Goal: Task Accomplishment & Management: Complete application form

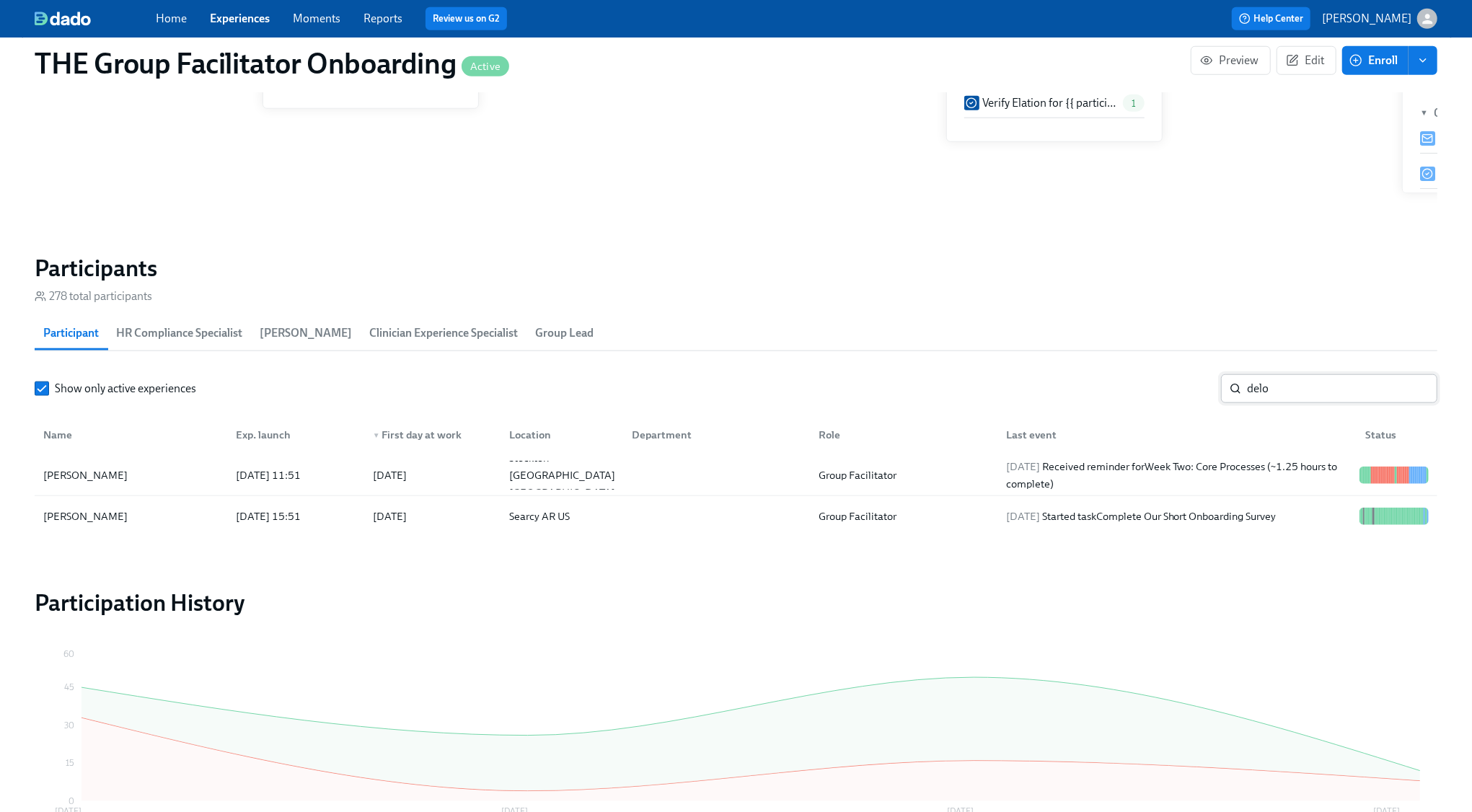
scroll to position [0, 20924]
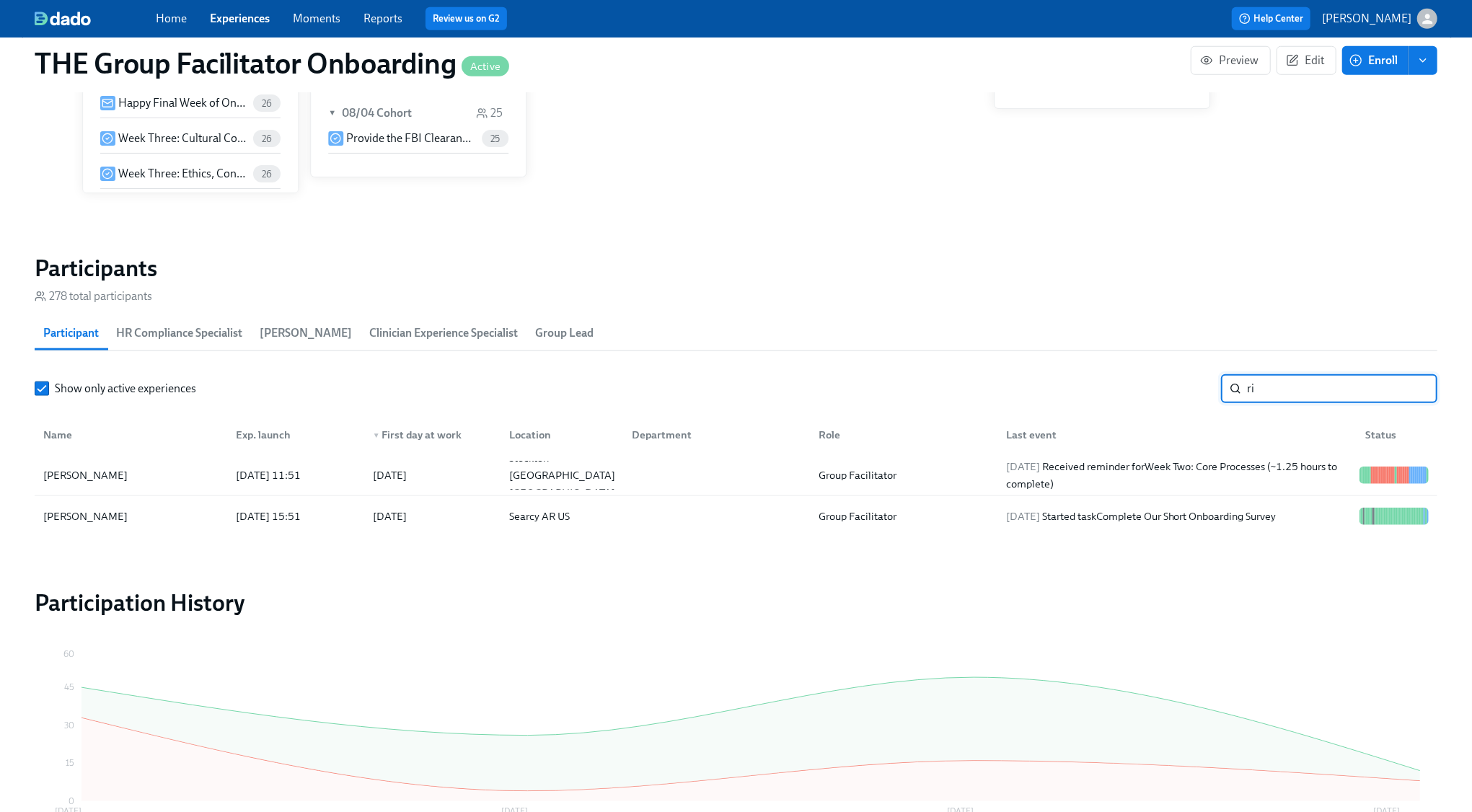
type input "r"
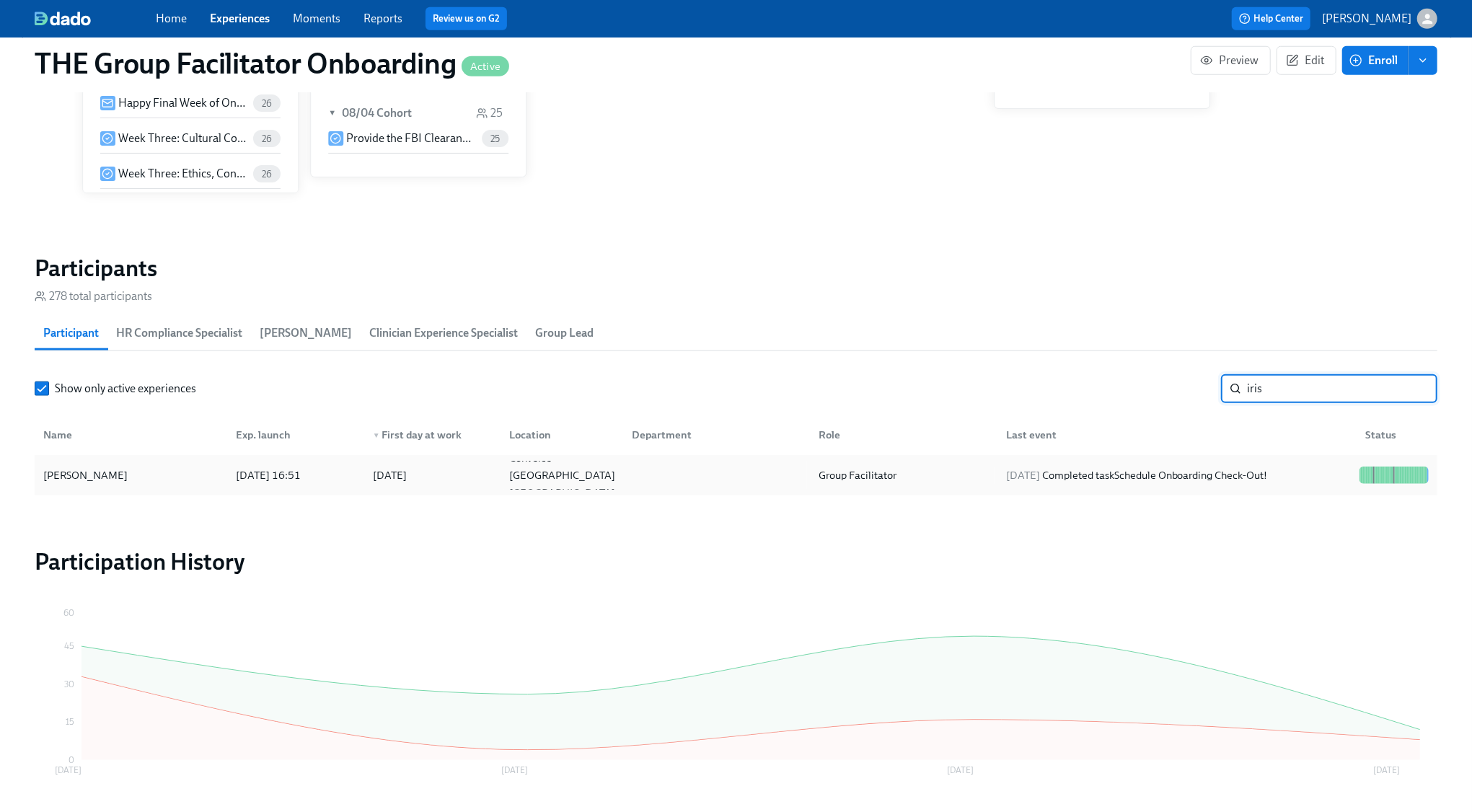
type input "iris"
click at [1134, 473] on div "2025/08/07 Completed task Schedule Onboarding Check-Out!" at bounding box center [1137, 475] width 273 height 17
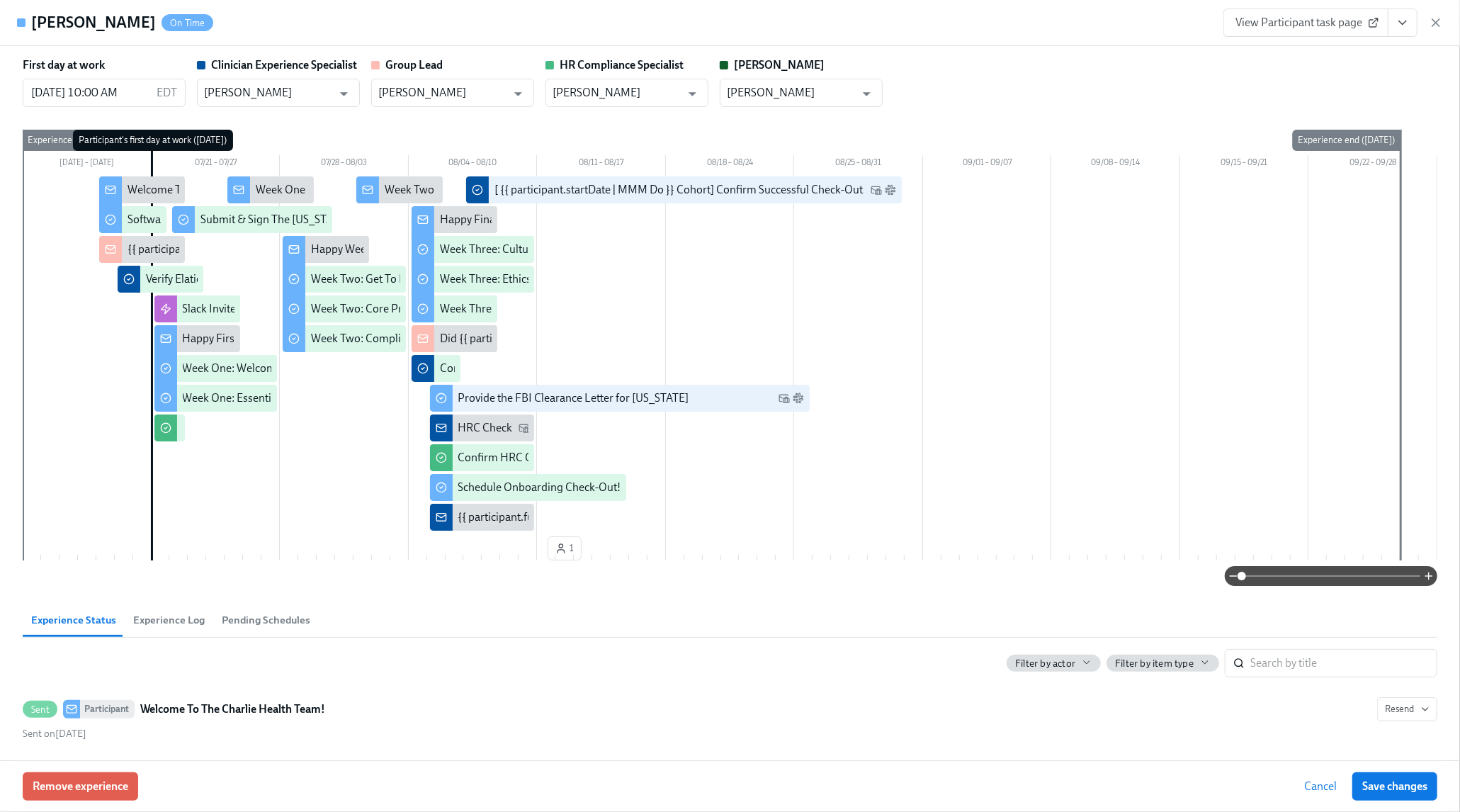
click at [1397, 15] on icon "View task page" at bounding box center [1403, 22] width 14 height 14
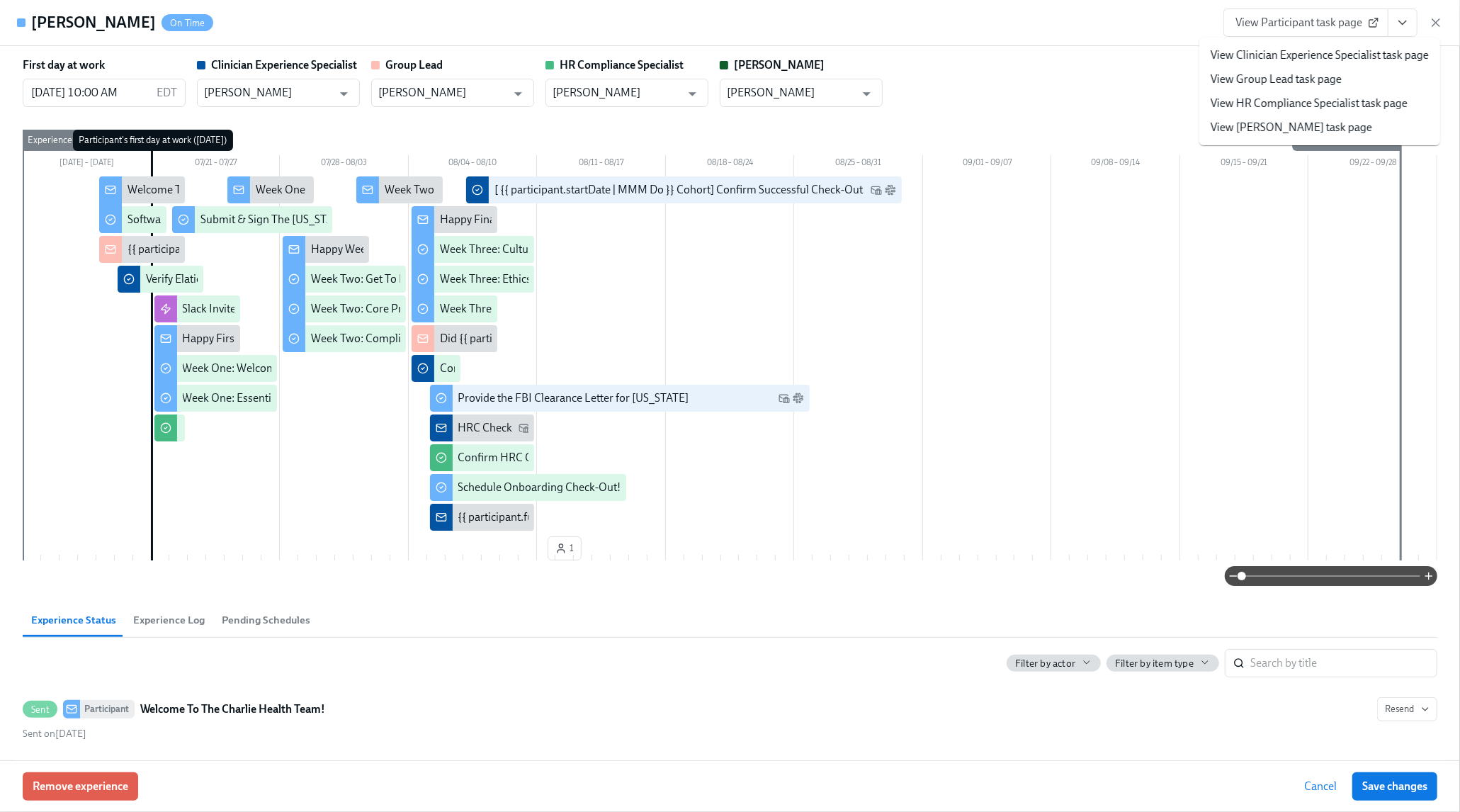
click at [1331, 54] on link "View Clinician Experience Specialist task page" at bounding box center [1319, 55] width 218 height 15
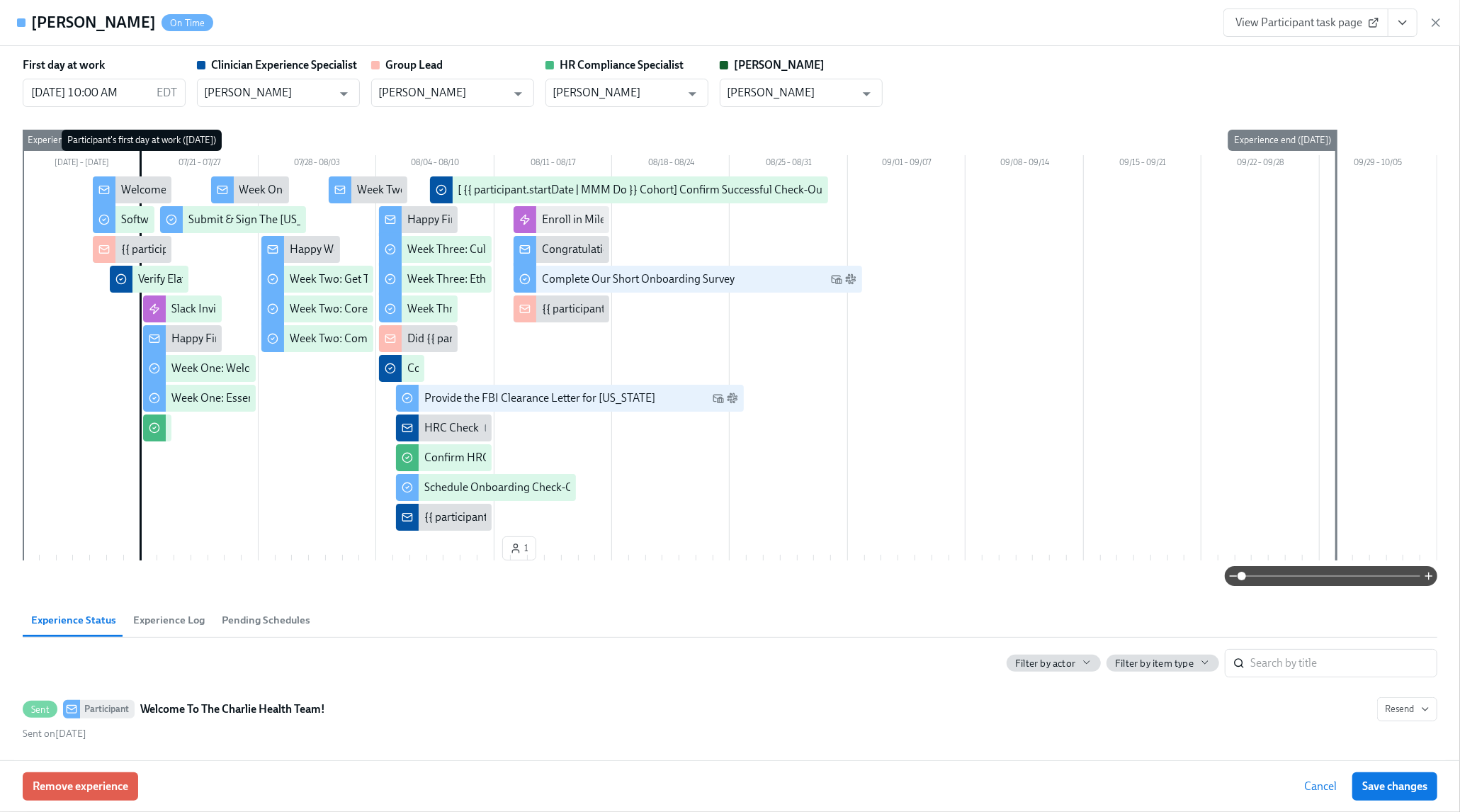
click at [1434, 24] on icon "button" at bounding box center [1435, 22] width 14 height 14
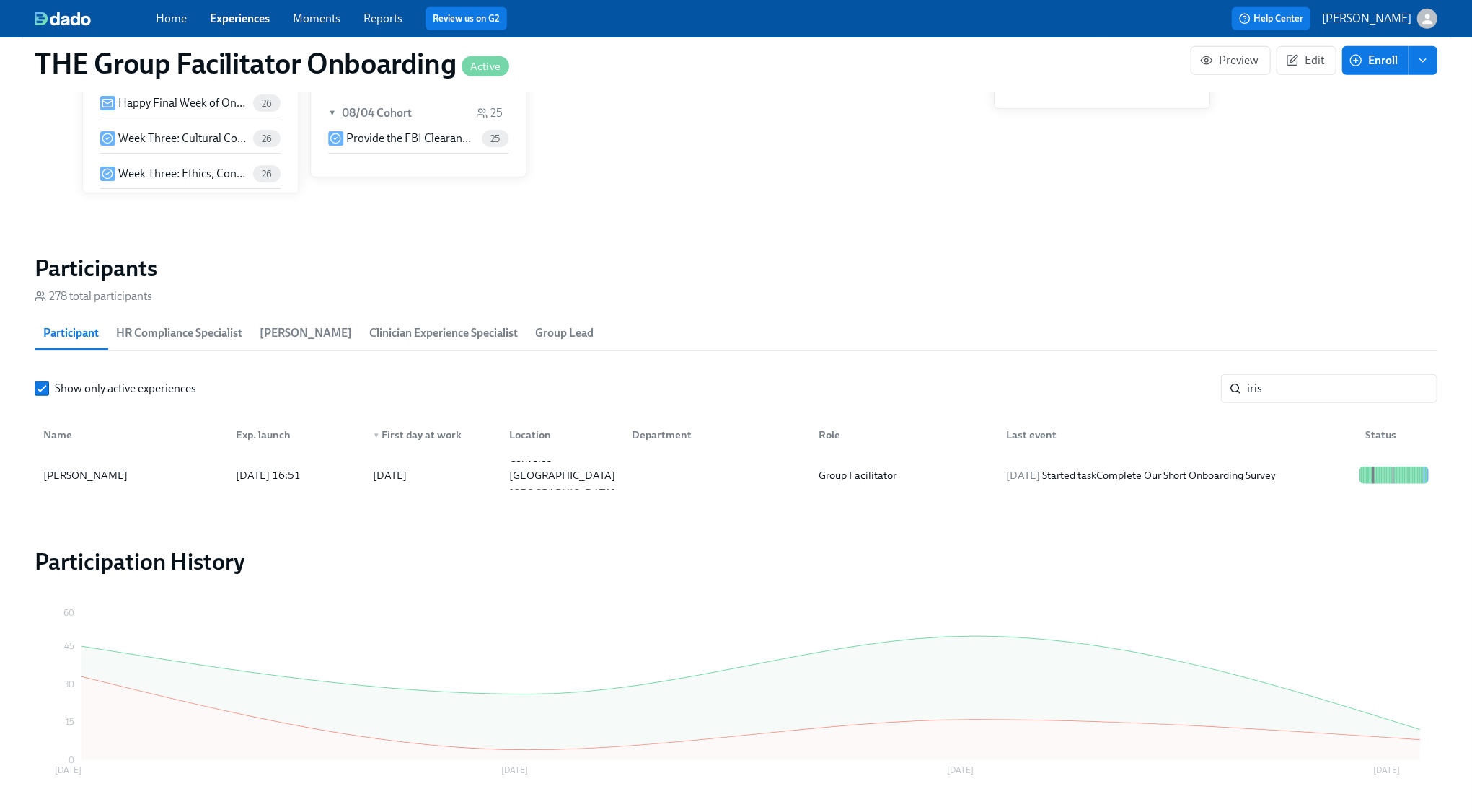
scroll to position [0, 20910]
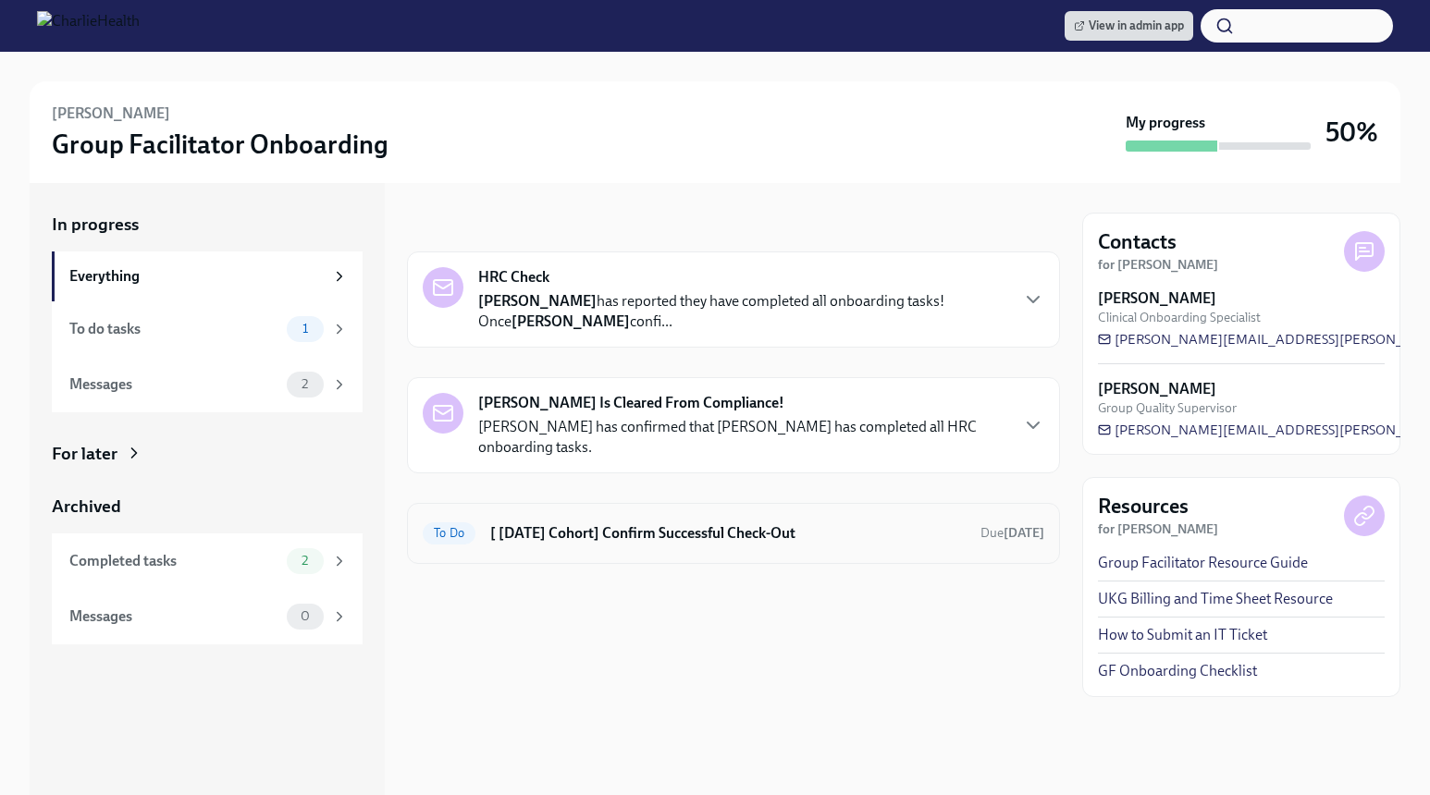
click at [743, 525] on h6 "[ [DATE] Cohort] Confirm Successful Check-Out" at bounding box center [727, 533] width 475 height 20
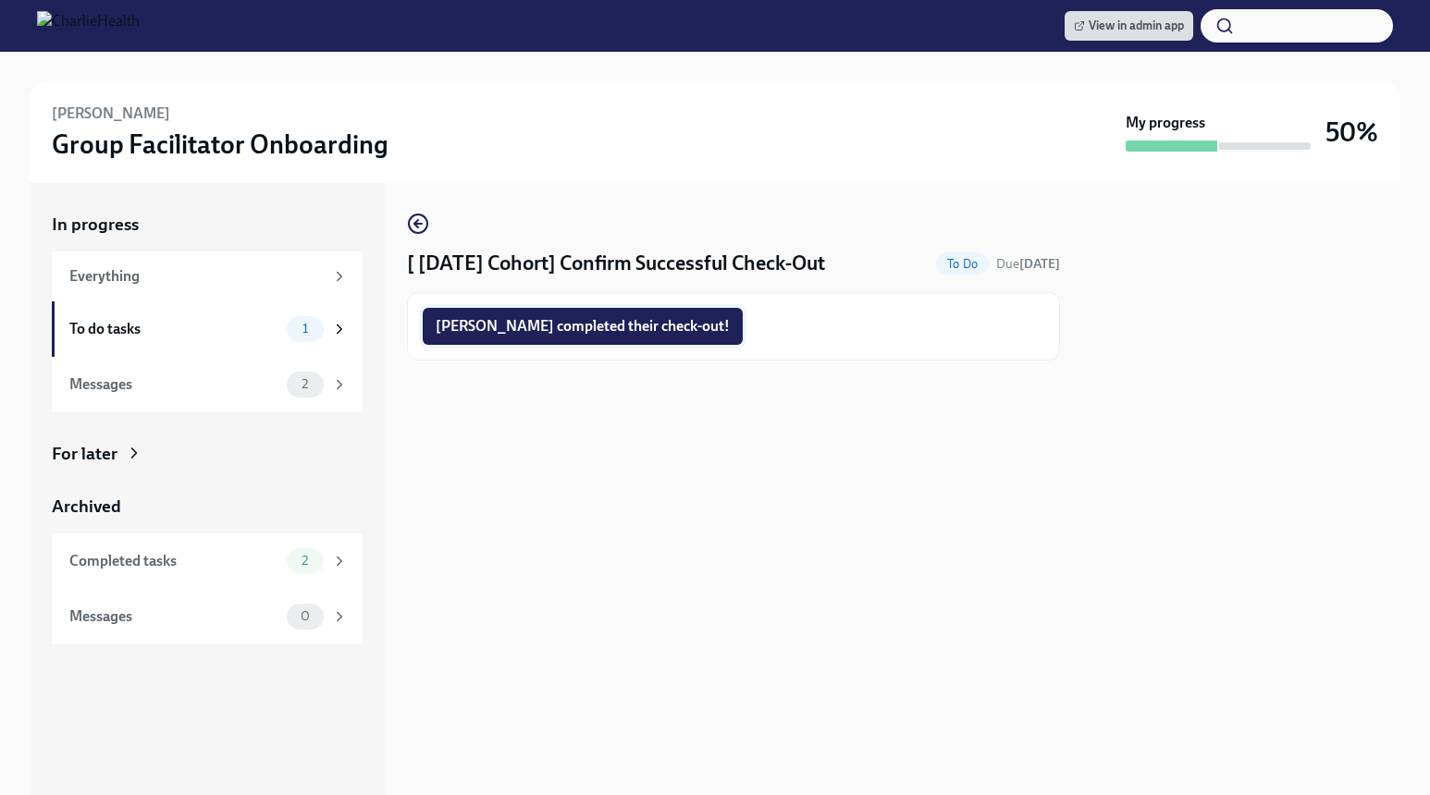
click at [497, 326] on span "Iris completed their check-out!" at bounding box center [583, 326] width 294 height 18
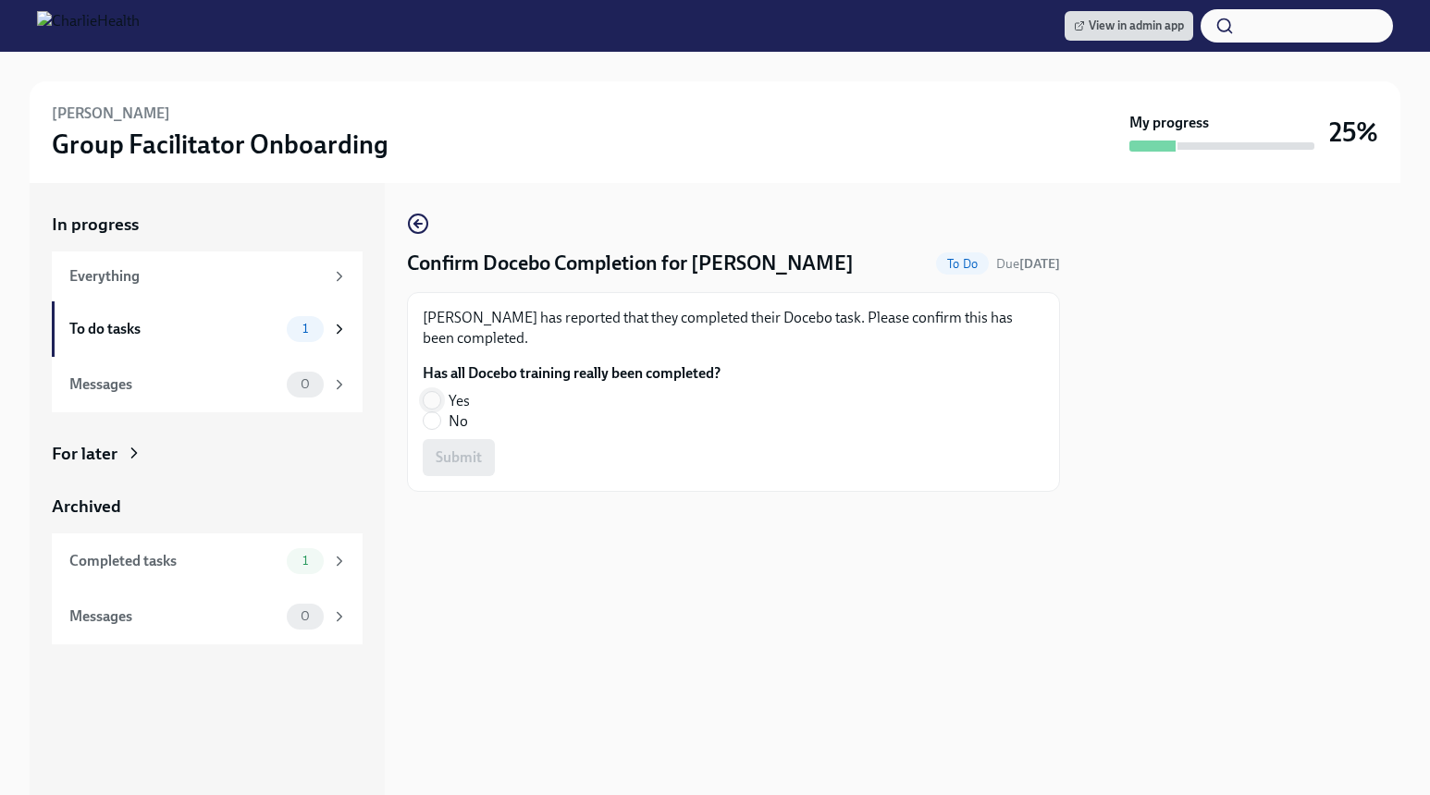
click at [439, 393] on label "Yes" at bounding box center [564, 401] width 283 height 20
click at [439, 393] on input "Yes" at bounding box center [432, 400] width 17 height 17
radio input "true"
click at [467, 462] on span "Submit" at bounding box center [459, 458] width 46 height 18
